Goal: Book appointment/travel/reservation

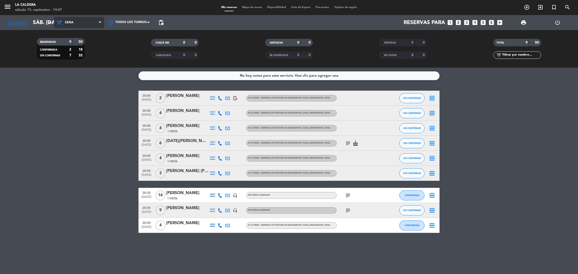
click at [85, 21] on span "Cena" at bounding box center [79, 22] width 50 height 11
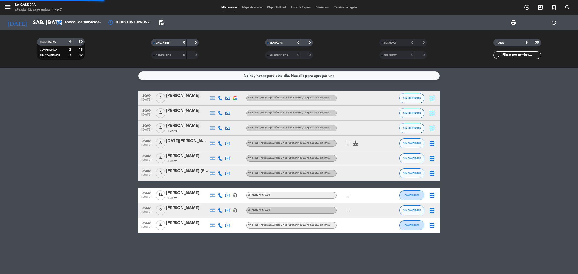
click at [72, 33] on div "menu [PERSON_NAME] sábado 13. septiembre - 14:47 Mis reservas Mapa de mesas Dis…" at bounding box center [289, 34] width 578 height 68
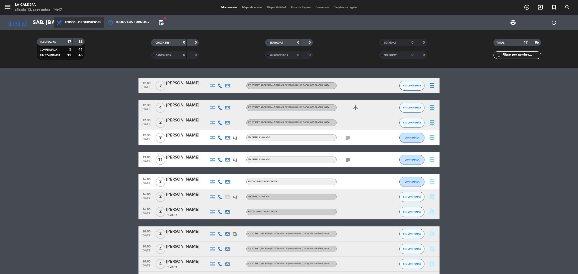
click at [87, 20] on span "Todos los servicios" at bounding box center [79, 22] width 50 height 11
click at [84, 62] on div "menu [PERSON_NAME] sábado 13. septiembre - 14:47 Mis reservas Mapa de mesas Dis…" at bounding box center [289, 34] width 578 height 68
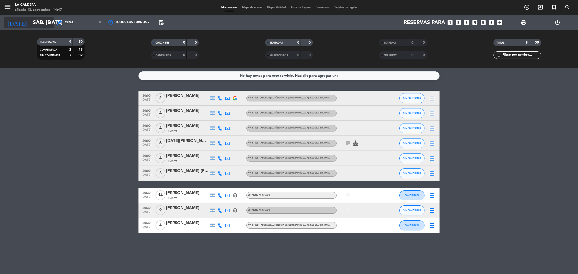
click at [43, 21] on input "sáb. [DATE]" at bounding box center [64, 22] width 69 height 11
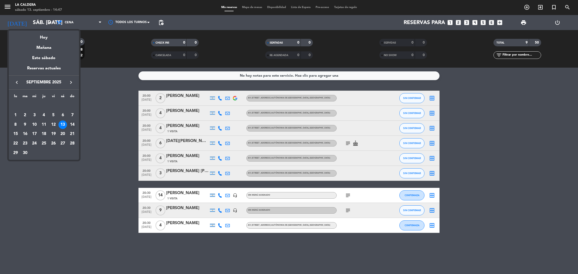
click at [72, 122] on div "14" at bounding box center [72, 125] width 9 height 9
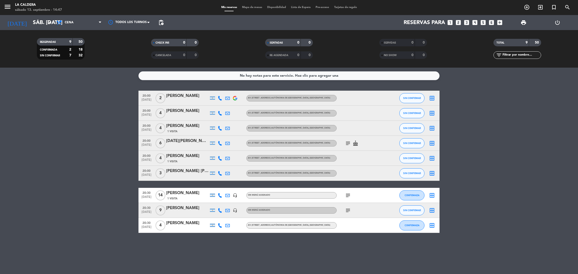
type input "dom. [DATE]"
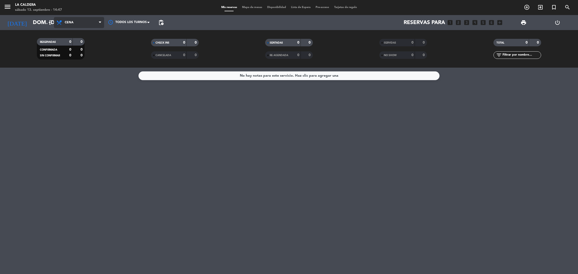
click at [80, 19] on span "Cena" at bounding box center [79, 22] width 50 height 11
click at [83, 31] on div "menu [PERSON_NAME] sábado 13. septiembre - 14:47 Mis reservas Mapa de mesas Dis…" at bounding box center [289, 34] width 578 height 68
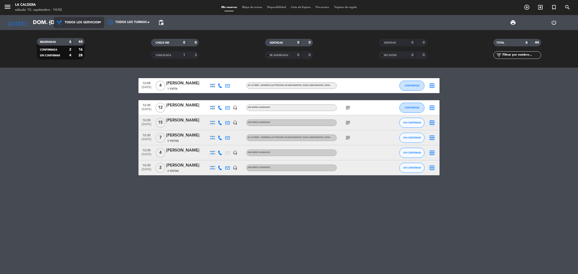
click at [54, 20] on span "Todos los servicios" at bounding box center [79, 22] width 50 height 11
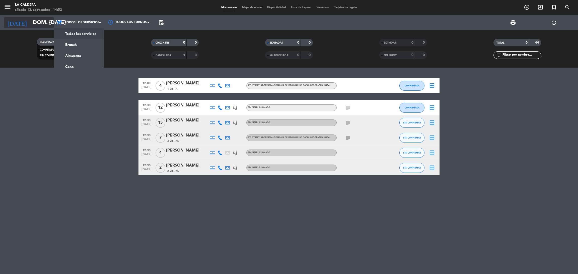
click at [45, 23] on input "dom. [DATE]" at bounding box center [64, 22] width 69 height 11
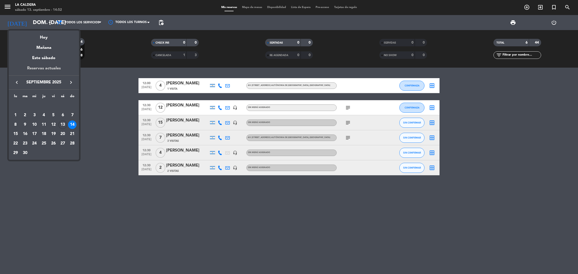
click at [49, 67] on div "Reservas actuales" at bounding box center [44, 70] width 70 height 10
